Goal: Task Accomplishment & Management: Complete application form

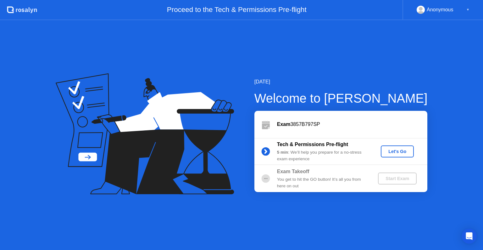
click at [399, 153] on div "Let's Go" at bounding box center [398, 151] width 28 height 5
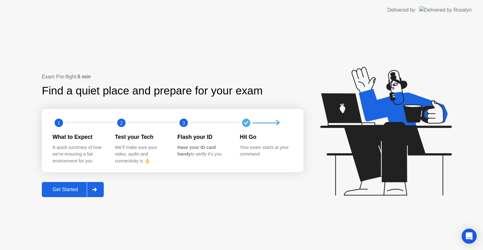
click at [93, 190] on div at bounding box center [94, 189] width 15 height 14
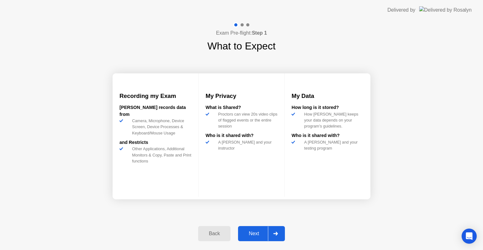
click at [278, 235] on div at bounding box center [275, 233] width 15 height 14
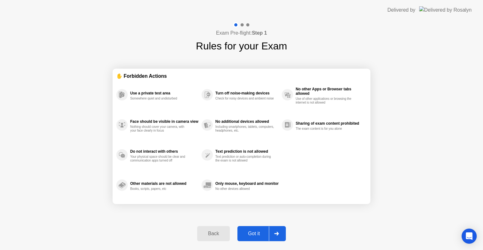
click at [218, 235] on div "Back" at bounding box center [213, 234] width 29 height 6
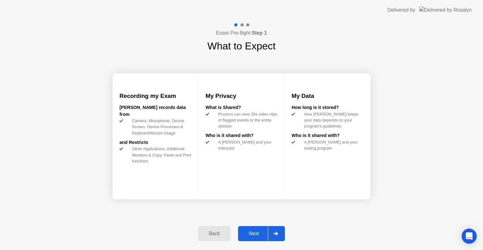
click at [270, 226] on div at bounding box center [275, 233] width 15 height 14
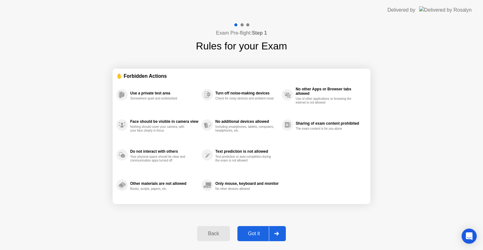
click at [361, 217] on div "✋ Forbidden Actions Use a private test area Somewhere quiet and undisturbed Fac…" at bounding box center [242, 136] width 258 height 166
click at [273, 222] on div "Back Got it" at bounding box center [242, 233] width 96 height 29
click at [281, 233] on div at bounding box center [276, 233] width 15 height 14
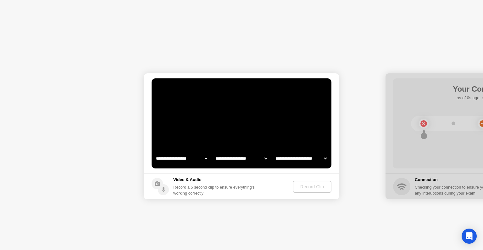
select select "**********"
select select "*******"
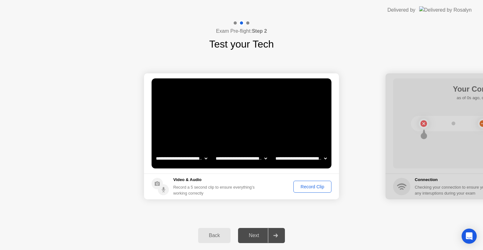
click at [324, 184] on div "Record Clip" at bounding box center [313, 186] width 34 height 5
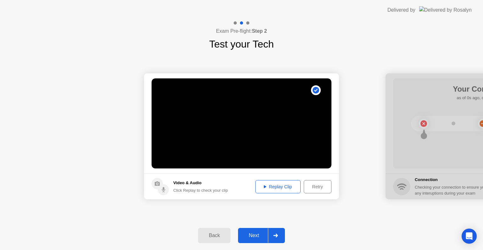
click at [324, 184] on div "Retry" at bounding box center [317, 186] width 23 height 5
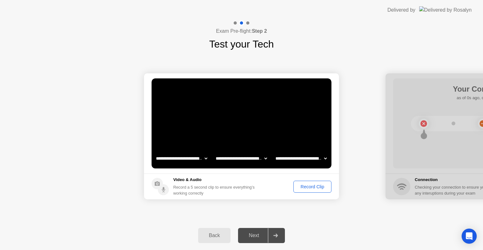
click at [270, 232] on div at bounding box center [275, 235] width 15 height 14
click at [271, 234] on div at bounding box center [275, 235] width 15 height 14
click at [266, 235] on div "Next" at bounding box center [254, 236] width 28 height 6
click at [316, 185] on div "Record Clip" at bounding box center [313, 186] width 34 height 5
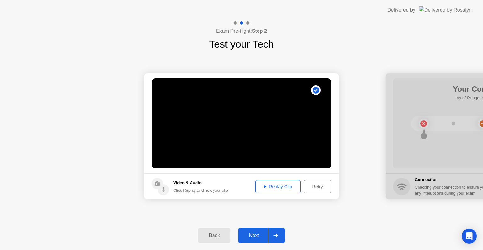
click at [279, 190] on button "Replay Clip" at bounding box center [278, 186] width 45 height 13
click at [322, 186] on div "Retry" at bounding box center [317, 186] width 23 height 5
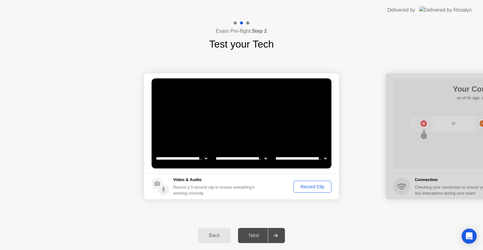
click at [322, 186] on div "Record Clip" at bounding box center [313, 186] width 34 height 5
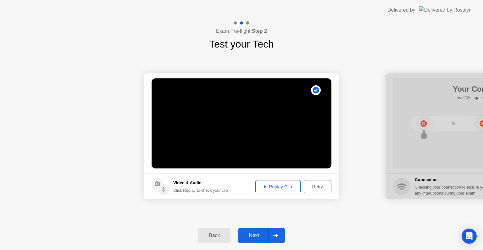
click at [291, 185] on div "Replay Clip" at bounding box center [278, 186] width 41 height 5
click at [277, 232] on div at bounding box center [275, 235] width 15 height 14
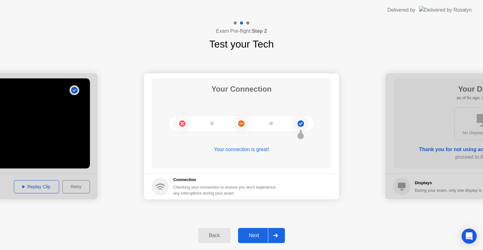
click at [269, 232] on div at bounding box center [275, 235] width 15 height 14
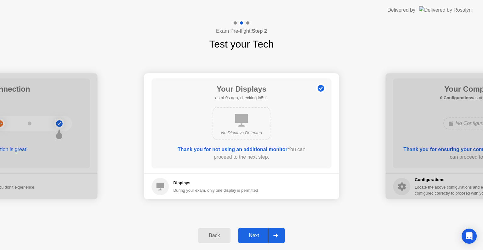
drag, startPoint x: 236, startPoint y: 116, endPoint x: 252, endPoint y: 143, distance: 31.6
click at [253, 140] on div "No Displays Detected" at bounding box center [242, 123] width 144 height 38
click at [244, 189] on div "During your exam, only one display is permitted" at bounding box center [215, 190] width 85 height 6
click at [269, 232] on div at bounding box center [275, 235] width 15 height 14
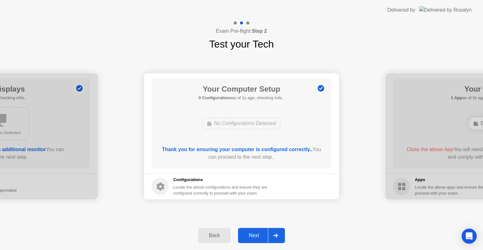
click at [273, 234] on div at bounding box center [275, 235] width 15 height 14
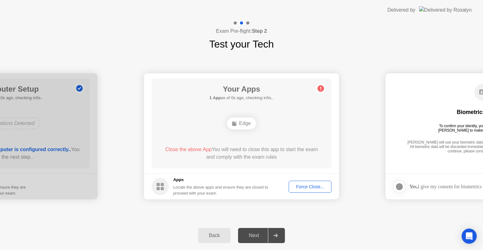
click at [275, 230] on div at bounding box center [275, 235] width 15 height 14
click at [239, 146] on div "Close the above App You will need to close this app to start the exam and compl…" at bounding box center [242, 153] width 162 height 15
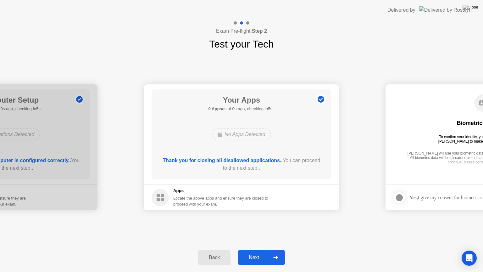
click at [245, 132] on div "No Apps Detected" at bounding box center [241, 134] width 59 height 12
click at [276, 250] on icon at bounding box center [275, 258] width 4 height 4
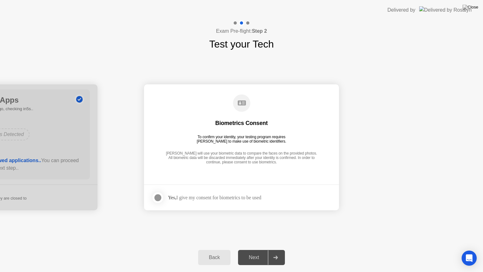
click at [154, 196] on div at bounding box center [158, 198] width 8 height 8
click at [278, 250] on icon at bounding box center [275, 258] width 4 height 4
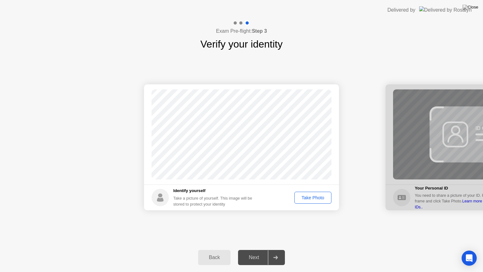
click at [305, 195] on div "Take Photo" at bounding box center [313, 197] width 33 height 5
click at [287, 250] on div "Back Next" at bounding box center [241, 257] width 483 height 29
click at [281, 250] on div at bounding box center [275, 257] width 15 height 14
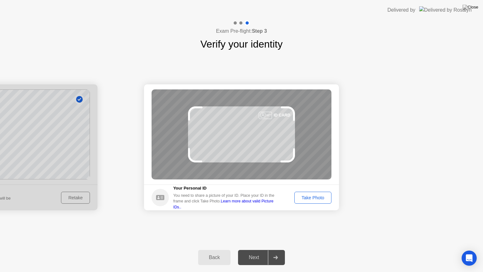
click at [321, 198] on div "Take Photo" at bounding box center [313, 197] width 33 height 5
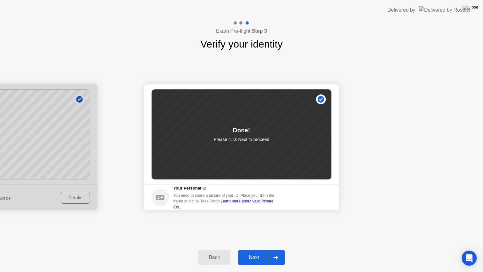
click at [277, 250] on div at bounding box center [275, 257] width 15 height 14
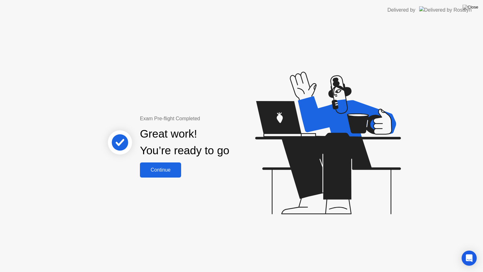
click at [177, 176] on button "Continue" at bounding box center [160, 169] width 41 height 15
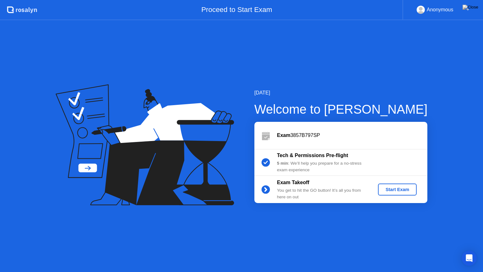
click at [412, 191] on div "Start Exam" at bounding box center [398, 189] width 34 height 5
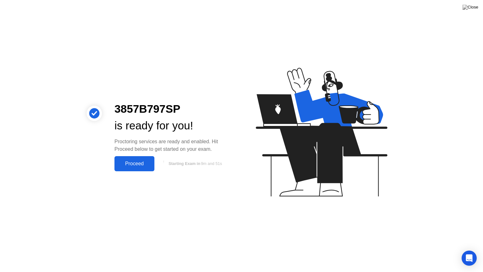
click at [147, 163] on div "Proceed" at bounding box center [134, 164] width 36 height 6
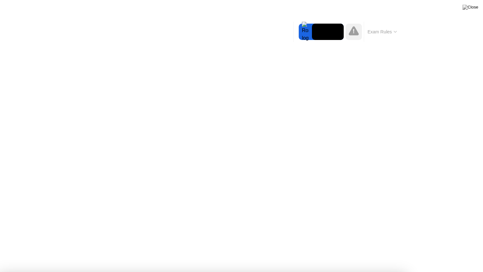
drag, startPoint x: 269, startPoint y: 136, endPoint x: 292, endPoint y: 138, distance: 23.4
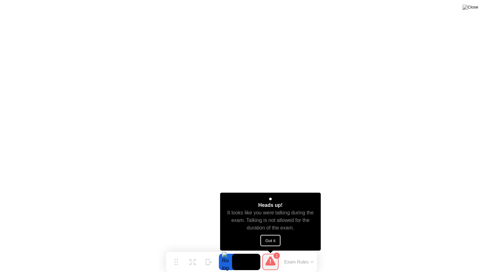
click at [270, 239] on button "Got it" at bounding box center [271, 240] width 20 height 11
